Goal: Check status

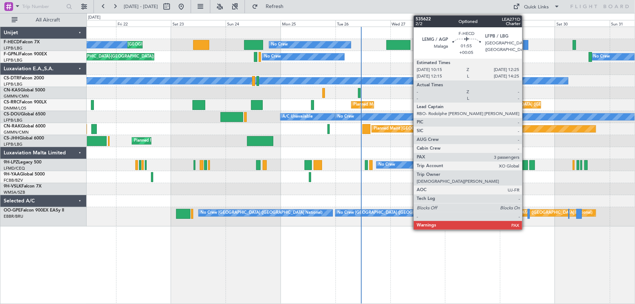
click at [525, 46] on div at bounding box center [525, 45] width 5 height 10
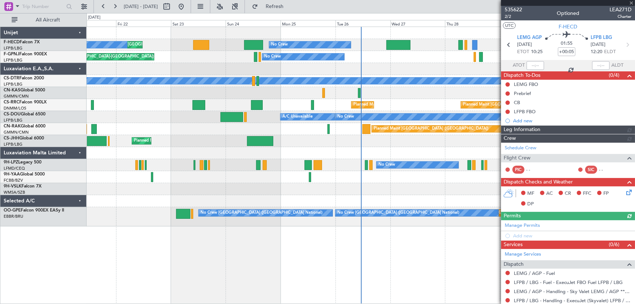
click at [513, 8] on span "535622" at bounding box center [513, 10] width 17 height 8
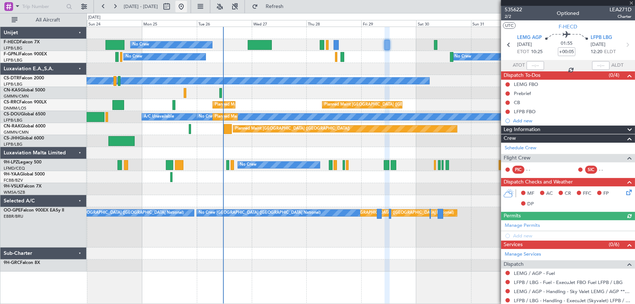
click at [187, 6] on button at bounding box center [181, 7] width 12 height 12
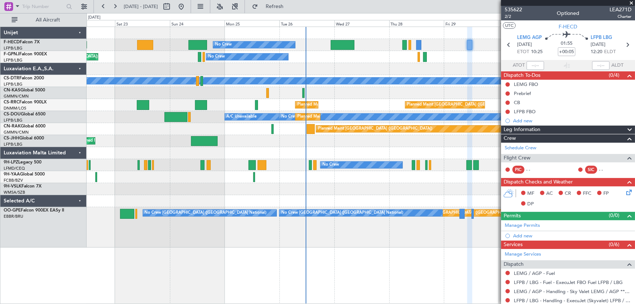
click at [369, 193] on div at bounding box center [361, 189] width 548 height 12
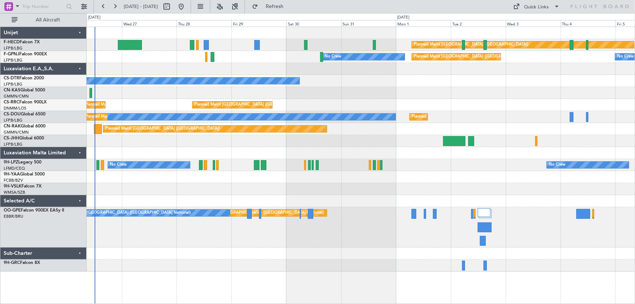
click at [353, 93] on div "Planned Maint [GEOGRAPHIC_DATA] ([GEOGRAPHIC_DATA]) No Crew Planned Maint [GEOG…" at bounding box center [361, 149] width 548 height 244
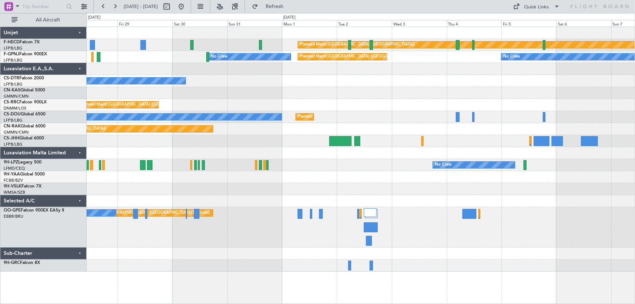
click at [398, 115] on div "Planned Maint [GEOGRAPHIC_DATA] ([GEOGRAPHIC_DATA]) No Crew Planned Maint [GEOG…" at bounding box center [361, 149] width 548 height 244
